Goal: Task Accomplishment & Management: Manage account settings

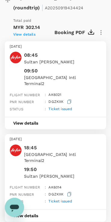
scroll to position [121, 0]
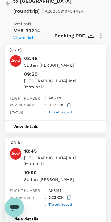
click at [34, 121] on button "View details" at bounding box center [26, 127] width 42 height 12
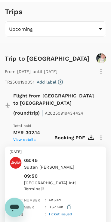
scroll to position [18, 0]
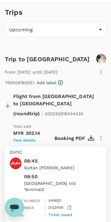
click at [30, 138] on span "View details" at bounding box center [24, 140] width 22 height 4
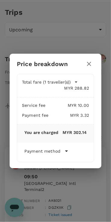
click at [66, 151] on icon at bounding box center [66, 151] width 3 height 2
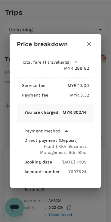
click at [87, 42] on icon "button" at bounding box center [89, 43] width 7 height 7
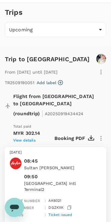
click at [92, 135] on icon "button" at bounding box center [91, 138] width 7 height 7
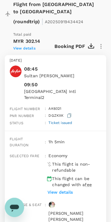
scroll to position [110, 0]
click at [57, 121] on span "Ticket issued" at bounding box center [61, 123] width 24 height 4
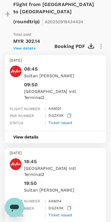
click at [29, 131] on button "View details" at bounding box center [26, 137] width 42 height 12
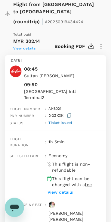
click at [67, 189] on p "View details" at bounding box center [60, 192] width 25 height 6
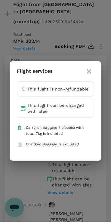
click at [90, 74] on icon "button" at bounding box center [89, 71] width 7 height 7
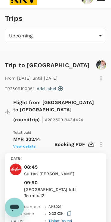
scroll to position [0, 0]
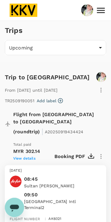
click at [102, 13] on icon at bounding box center [101, 10] width 11 height 11
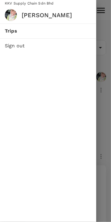
click at [19, 45] on span "Sign out" at bounding box center [48, 45] width 87 height 7
click at [20, 49] on li "Sign out" at bounding box center [48, 46] width 96 height 14
